Goal: Task Accomplishment & Management: Manage account settings

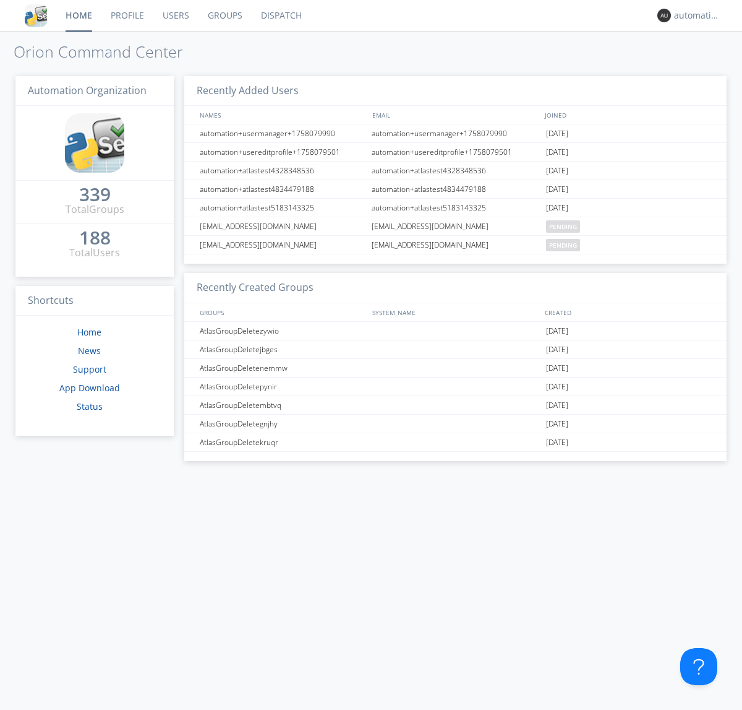
click at [280, 15] on link "Dispatch" at bounding box center [281, 15] width 59 height 31
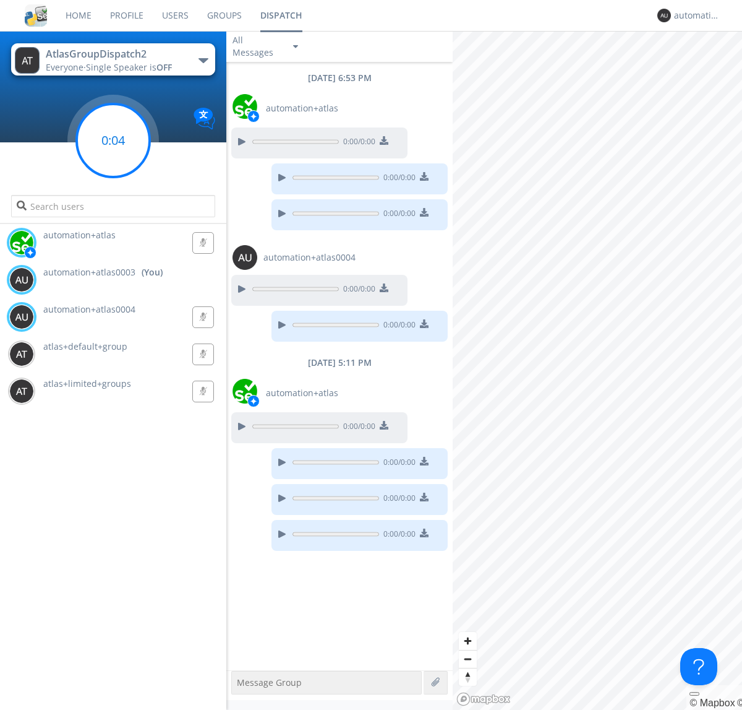
click at [113, 140] on g at bounding box center [113, 140] width 73 height 73
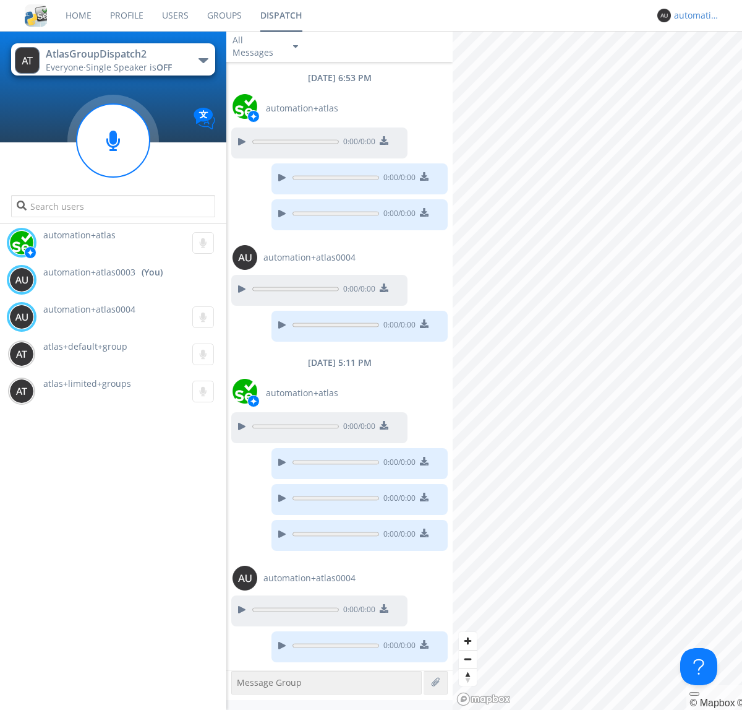
click at [694, 15] on div "automation+atlas0003" at bounding box center [697, 15] width 46 height 12
click at [703, 65] on div "Log Out" at bounding box center [704, 65] width 64 height 22
